Goal: Task Accomplishment & Management: Manage account settings

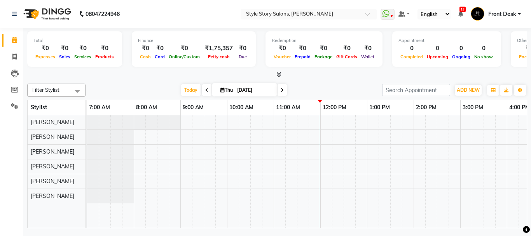
scroll to position [0, 187]
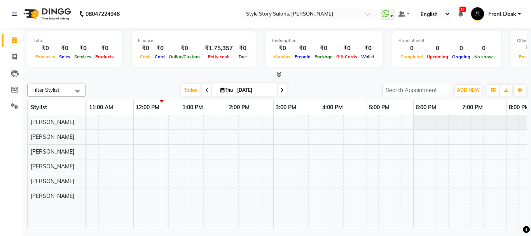
click at [166, 165] on div at bounding box center [273, 171] width 746 height 113
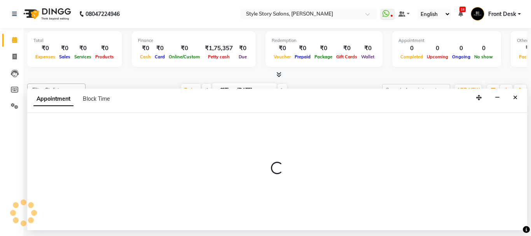
select select "62114"
select select "750"
select select "tentative"
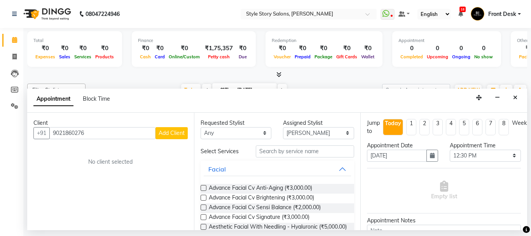
type input "9021860276"
click at [175, 134] on span "Add Client" at bounding box center [172, 132] width 26 height 7
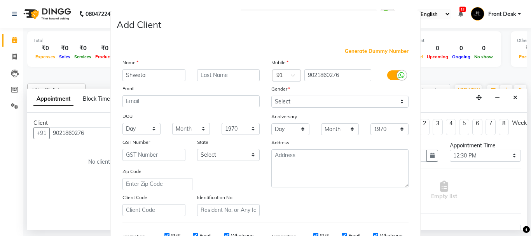
type input "Shweta"
click at [233, 75] on input "text" at bounding box center [228, 75] width 63 height 12
type input "[DEMOGRAPHIC_DATA]"
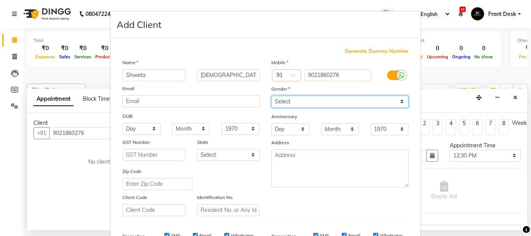
click at [339, 102] on select "Select [DEMOGRAPHIC_DATA] [DEMOGRAPHIC_DATA] Other Prefer Not To Say" at bounding box center [339, 102] width 137 height 12
select select "[DEMOGRAPHIC_DATA]"
click at [271, 96] on select "Select [DEMOGRAPHIC_DATA] [DEMOGRAPHIC_DATA] Other Prefer Not To Say" at bounding box center [339, 102] width 137 height 12
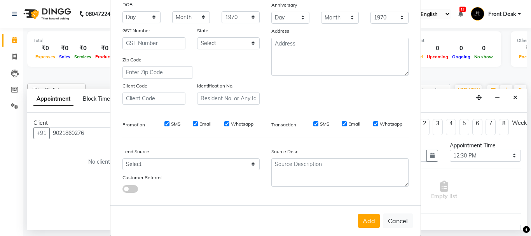
scroll to position [117, 0]
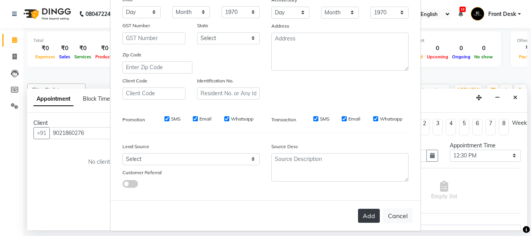
click at [363, 217] on button "Add" at bounding box center [369, 216] width 22 height 14
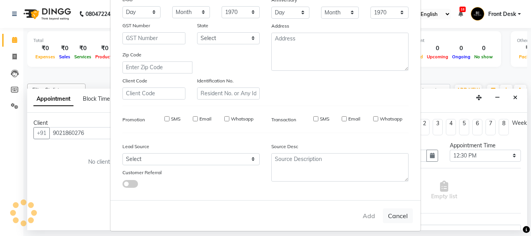
select select
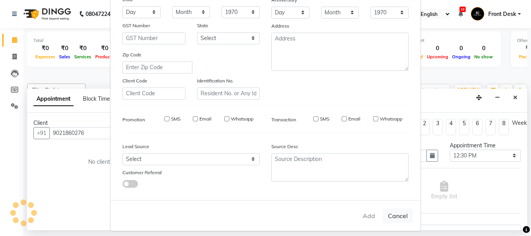
select select
checkbox input "false"
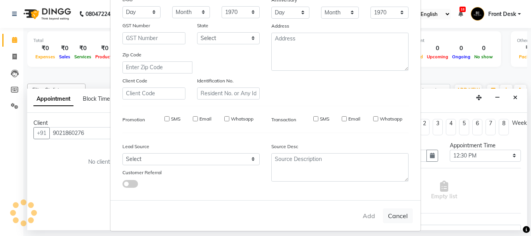
checkbox input "false"
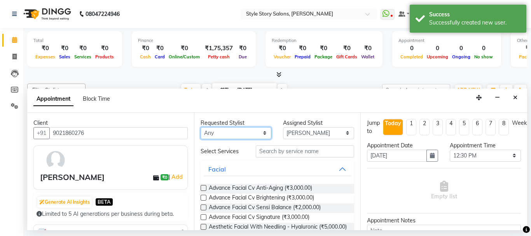
click at [224, 134] on select "Any [PERSON_NAME] [PERSON_NAME] [PERSON_NAME] [PERSON_NAME] [PERSON_NAME] [PERS…" at bounding box center [236, 133] width 71 height 12
select select "62114"
click at [201, 127] on select "Any [PERSON_NAME] [PERSON_NAME] [PERSON_NAME] [PERSON_NAME] [PERSON_NAME] [PERS…" at bounding box center [236, 133] width 71 height 12
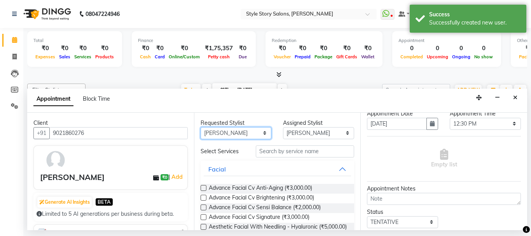
scroll to position [8, 0]
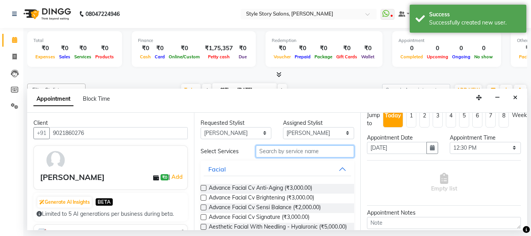
click at [308, 152] on input "text" at bounding box center [305, 151] width 99 height 12
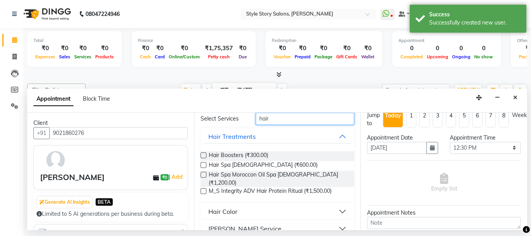
scroll to position [73, 0]
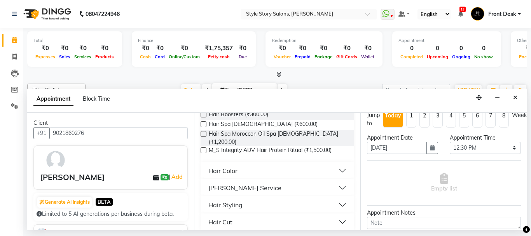
type input "hair"
click at [239, 215] on button "Hair Cut" at bounding box center [278, 222] width 148 height 14
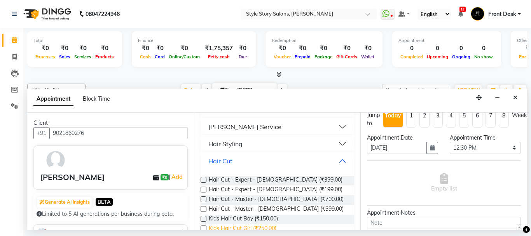
scroll to position [144, 0]
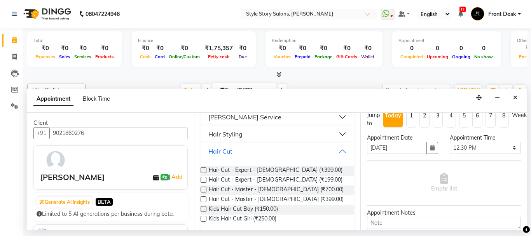
click at [203, 187] on label at bounding box center [204, 190] width 6 height 6
click at [203, 188] on input "checkbox" at bounding box center [203, 190] width 5 height 5
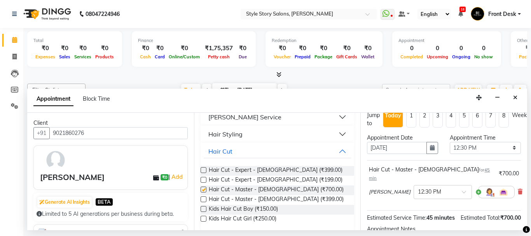
checkbox input "false"
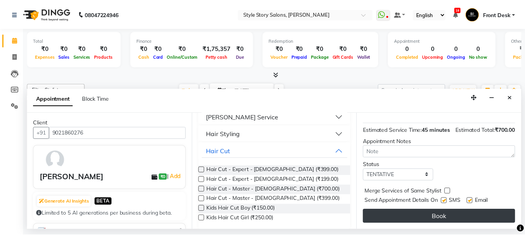
scroll to position [101, 0]
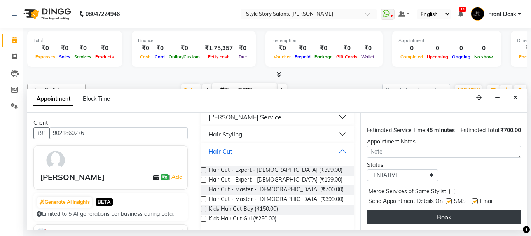
click at [459, 213] on button "Book" at bounding box center [444, 217] width 154 height 14
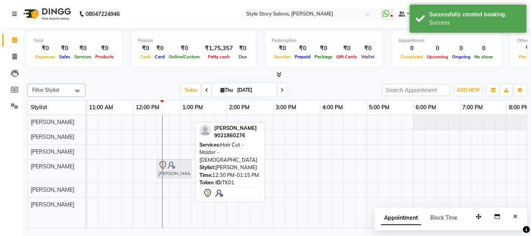
drag, startPoint x: 164, startPoint y: 165, endPoint x: 169, endPoint y: 166, distance: 5.7
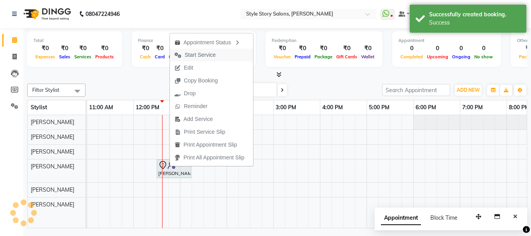
click at [218, 56] on span "Start Service" at bounding box center [195, 55] width 51 height 13
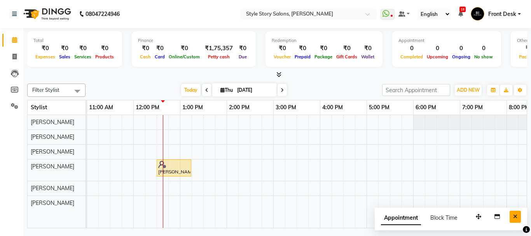
click at [517, 218] on button "Close" at bounding box center [515, 217] width 11 height 12
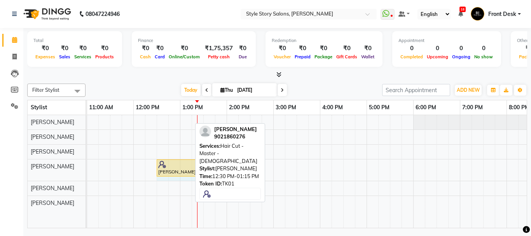
drag, startPoint x: 190, startPoint y: 167, endPoint x: 206, endPoint y: 166, distance: 16.0
click at [198, 166] on div "Filter Stylist Select All [PERSON_NAME] [PERSON_NAME] [PERSON_NAME] [PERSON_NAM…" at bounding box center [277, 154] width 500 height 148
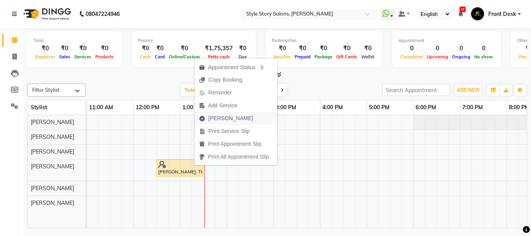
click at [233, 119] on span "[PERSON_NAME]" at bounding box center [230, 118] width 45 height 8
select select "service"
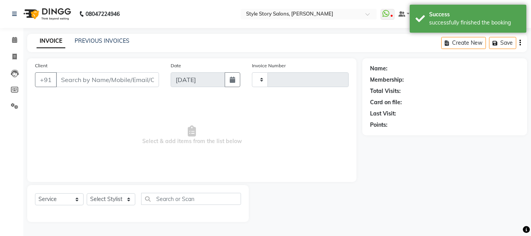
type input "1518"
select select "6249"
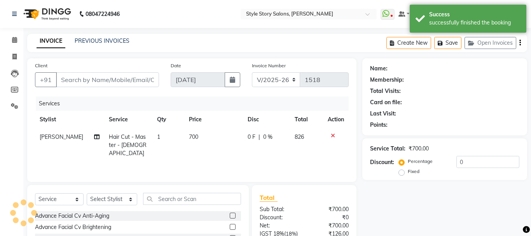
type input "9021860276"
select select "62114"
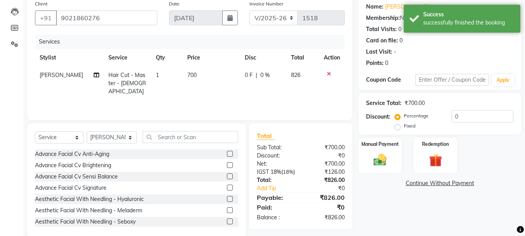
scroll to position [75, 0]
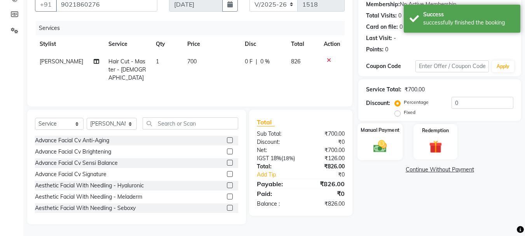
click at [382, 150] on img at bounding box center [380, 146] width 22 height 16
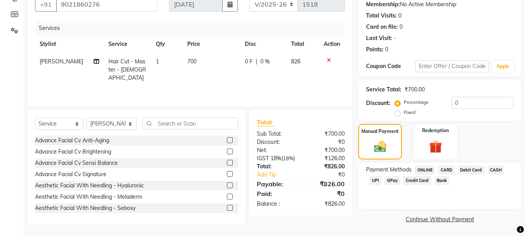
click at [492, 170] on span "CASH" at bounding box center [496, 170] width 17 height 9
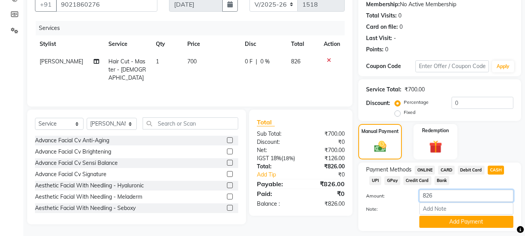
click at [437, 198] on input "826" at bounding box center [466, 196] width 94 height 12
type input "8"
type input "500"
click at [437, 220] on button "Add Payment" at bounding box center [466, 222] width 94 height 12
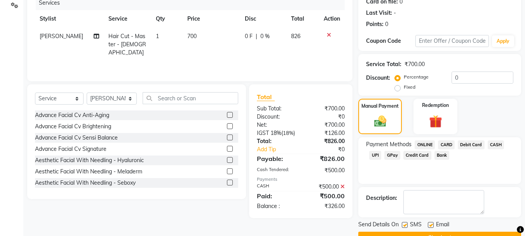
scroll to position [114, 0]
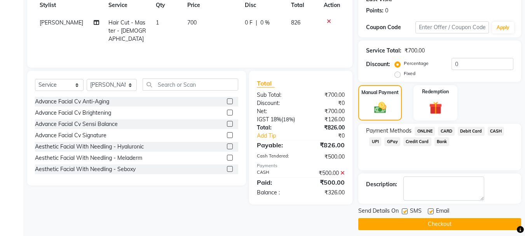
click at [374, 141] on span "UPI" at bounding box center [375, 141] width 12 height 9
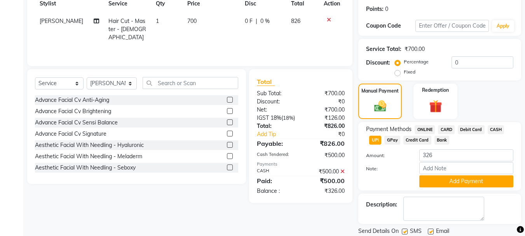
scroll to position [142, 0]
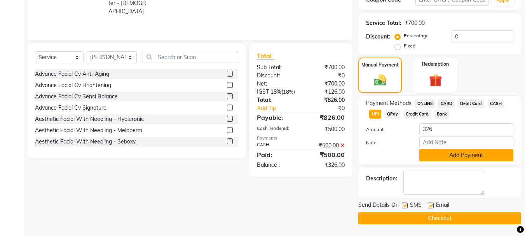
click at [447, 157] on button "Add Payment" at bounding box center [466, 155] width 94 height 12
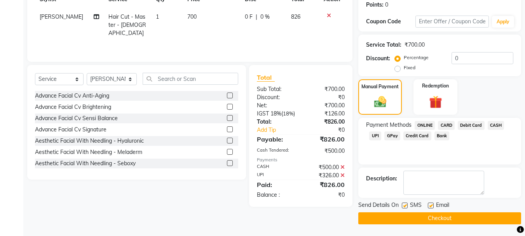
click at [447, 222] on button "Checkout" at bounding box center [439, 218] width 163 height 12
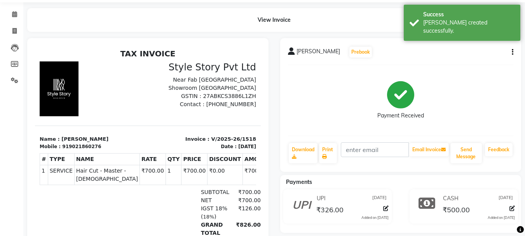
scroll to position [39, 0]
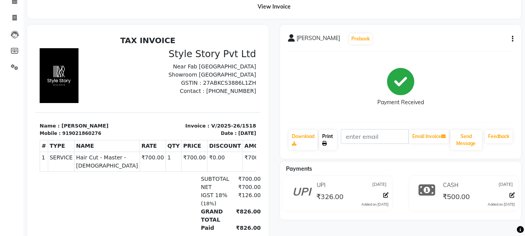
click at [329, 144] on link "Print" at bounding box center [328, 140] width 18 height 20
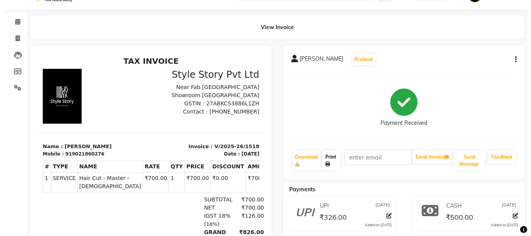
scroll to position [0, 0]
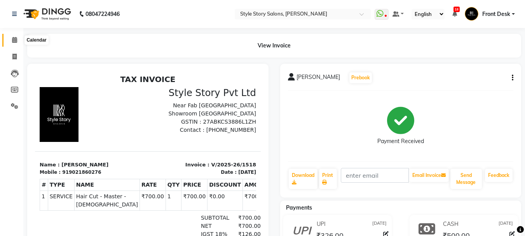
click at [16, 42] on icon at bounding box center [14, 40] width 5 height 6
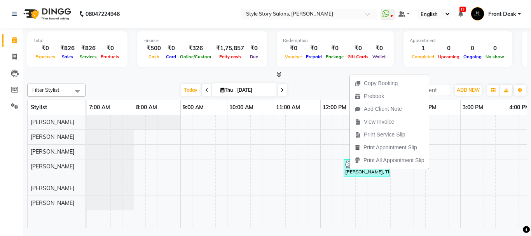
click at [383, 133] on span "Print Service Slip" at bounding box center [385, 135] width 42 height 8
